Goal: Check status

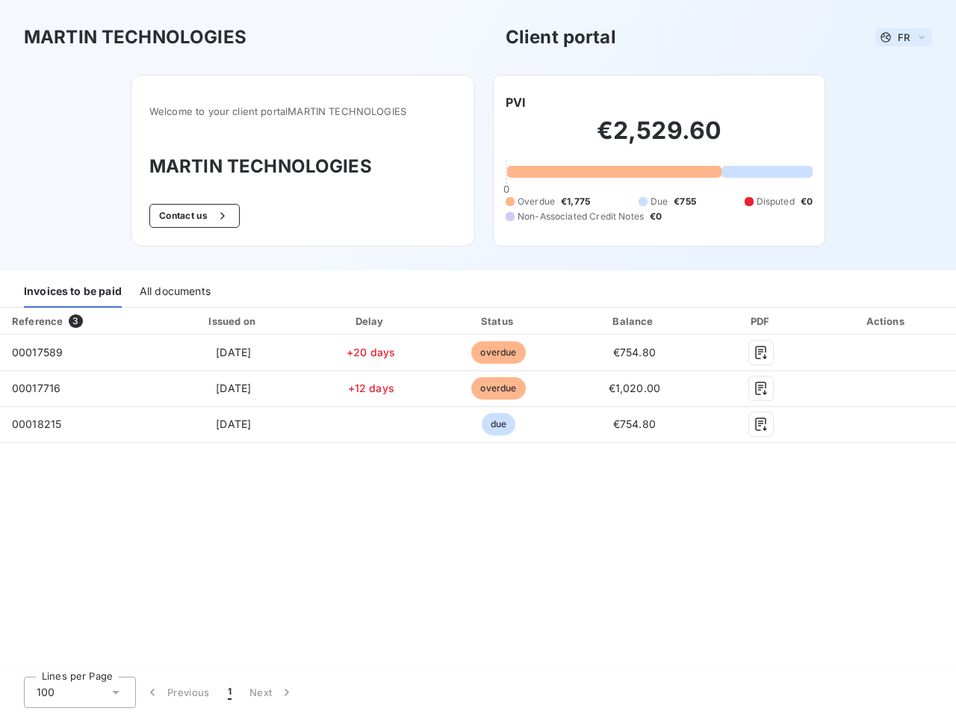
click at [904, 37] on span "FR" at bounding box center [904, 37] width 12 height 12
click at [193, 216] on button "Contact us" at bounding box center [194, 216] width 90 height 24
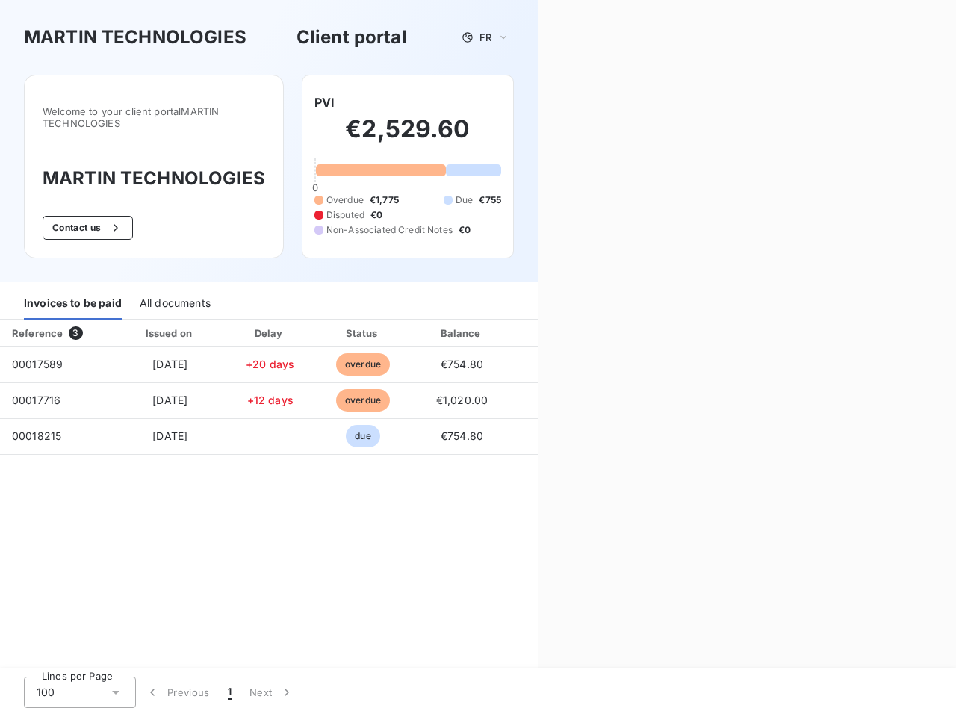
click at [515, 102] on div "Welcome to your client portal [PERSON_NAME] TECHNOLOGIES [PERSON_NAME] TECHNOLO…" at bounding box center [269, 179] width 538 height 208
click at [72, 292] on div "Invoices to be paid" at bounding box center [73, 303] width 98 height 31
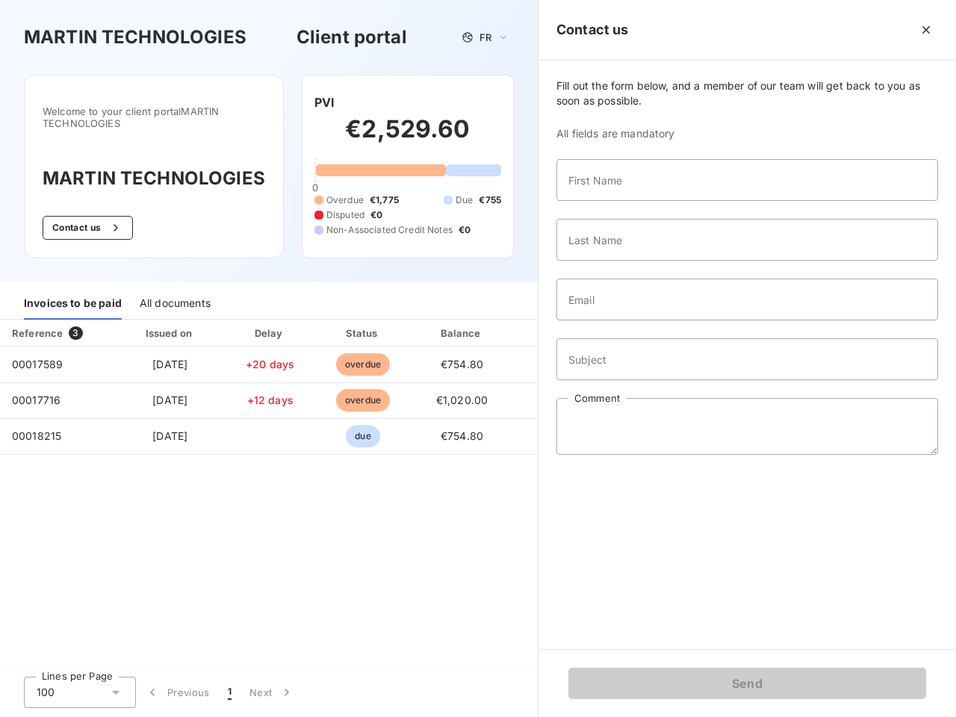
click at [174, 292] on div "All documents" at bounding box center [175, 303] width 71 height 31
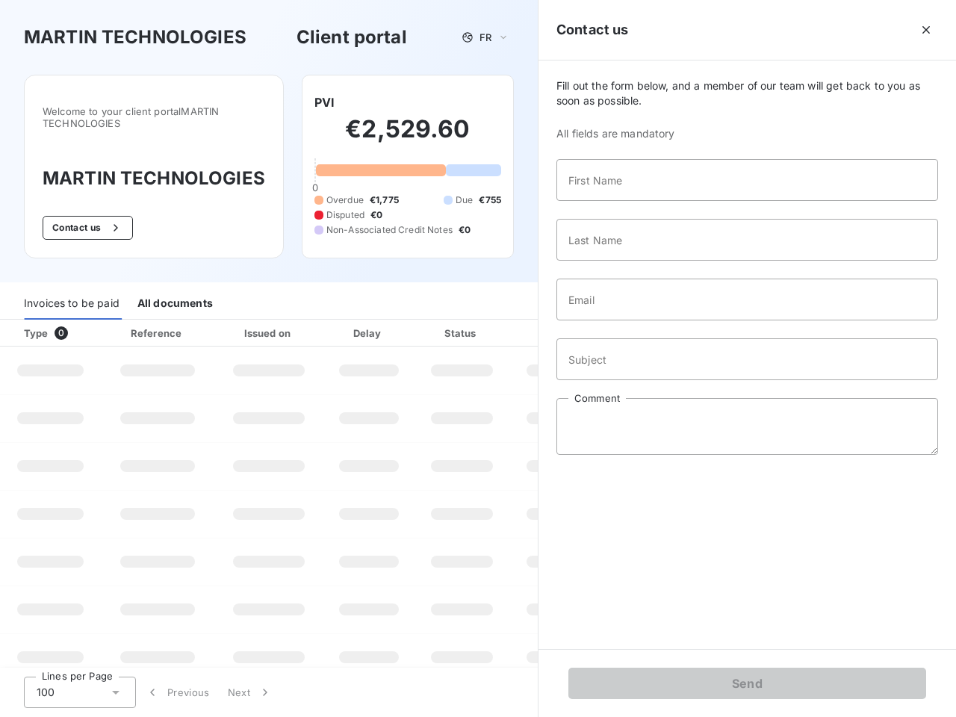
click at [78, 321] on th "Type 0" at bounding box center [50, 333] width 101 height 27
click at [232, 321] on th "Issued on" at bounding box center [268, 333] width 109 height 27
click at [370, 321] on th "Delay" at bounding box center [368, 333] width 91 height 27
click at [498, 321] on th "Status" at bounding box center [461, 333] width 95 height 27
click at [634, 321] on div "Fill out the form below, and a member of our team will get back to you as soon …" at bounding box center [746, 354] width 417 height 588
